Goal: Find specific page/section: Find specific page/section

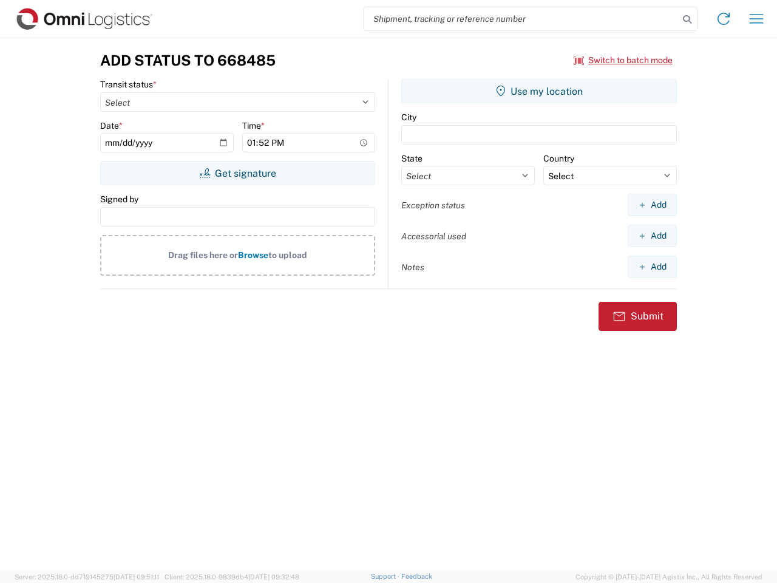
click at [522, 19] on input "search" at bounding box center [521, 18] width 315 height 23
click at [687, 19] on icon at bounding box center [687, 19] width 17 height 17
click at [724, 19] on icon at bounding box center [723, 18] width 19 height 19
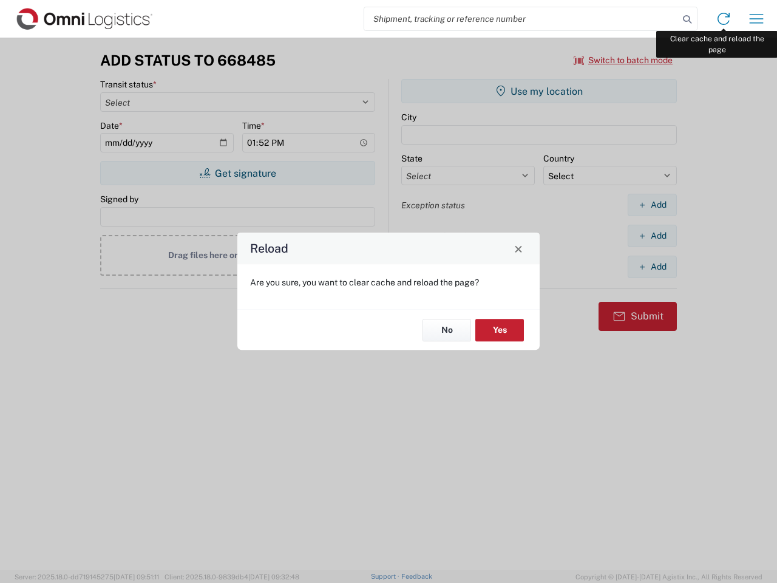
click at [757, 19] on div "Reload Are you sure, you want to clear cache and reload the page? No Yes" at bounding box center [388, 291] width 777 height 583
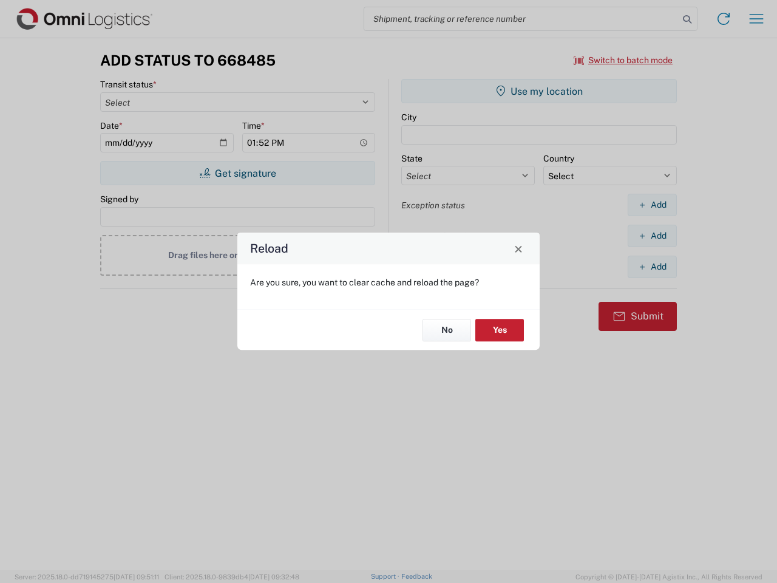
click at [624, 60] on div "Reload Are you sure, you want to clear cache and reload the page? No Yes" at bounding box center [388, 291] width 777 height 583
click at [237, 173] on div "Reload Are you sure, you want to clear cache and reload the page? No Yes" at bounding box center [388, 291] width 777 height 583
click at [539, 91] on div "Reload Are you sure, you want to clear cache and reload the page? No Yes" at bounding box center [388, 291] width 777 height 583
click at [652, 205] on div "Reload Are you sure, you want to clear cache and reload the page? No Yes" at bounding box center [388, 291] width 777 height 583
click at [652, 236] on div "Reload Are you sure, you want to clear cache and reload the page? No Yes" at bounding box center [388, 291] width 777 height 583
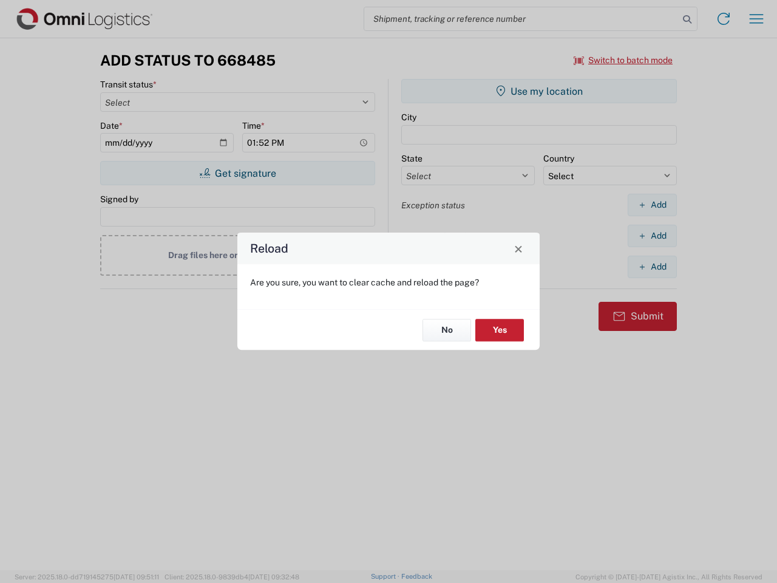
click at [652, 267] on div "Reload Are you sure, you want to clear cache and reload the page? No Yes" at bounding box center [388, 291] width 777 height 583
